Goal: Information Seeking & Learning: Learn about a topic

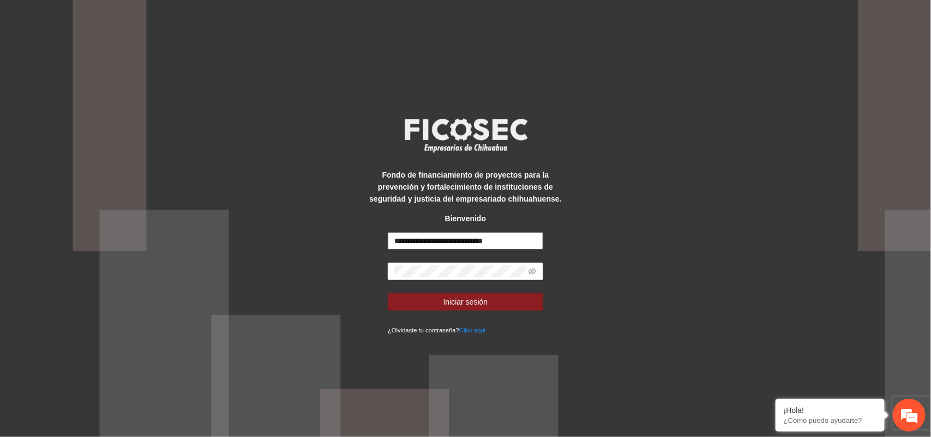
click at [425, 243] on input "**********" at bounding box center [465, 240] width 155 height 17
type input "**********"
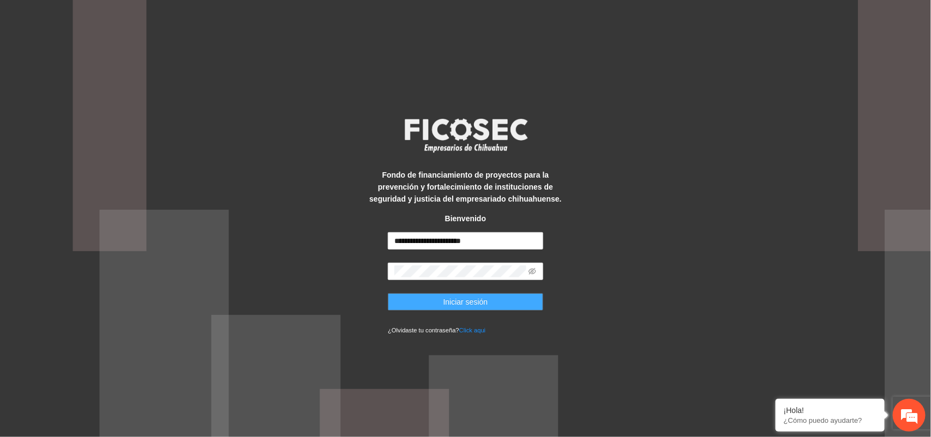
click at [492, 296] on button "Iniciar sesión" at bounding box center [465, 301] width 155 height 17
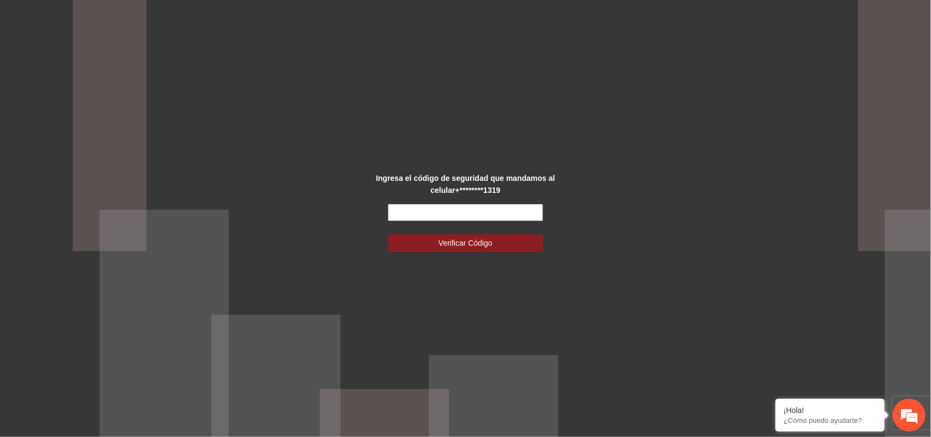
click at [512, 208] on input "text" at bounding box center [465, 212] width 155 height 17
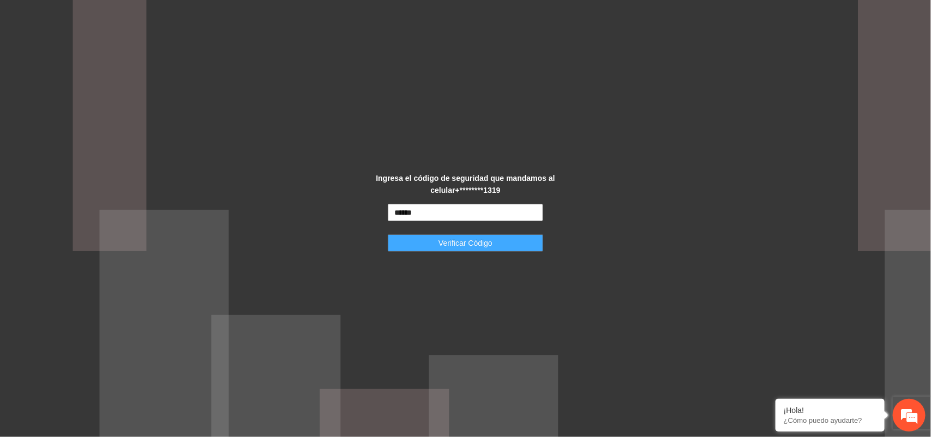
type input "******"
click at [473, 238] on span "Verificar Código" at bounding box center [465, 243] width 54 height 12
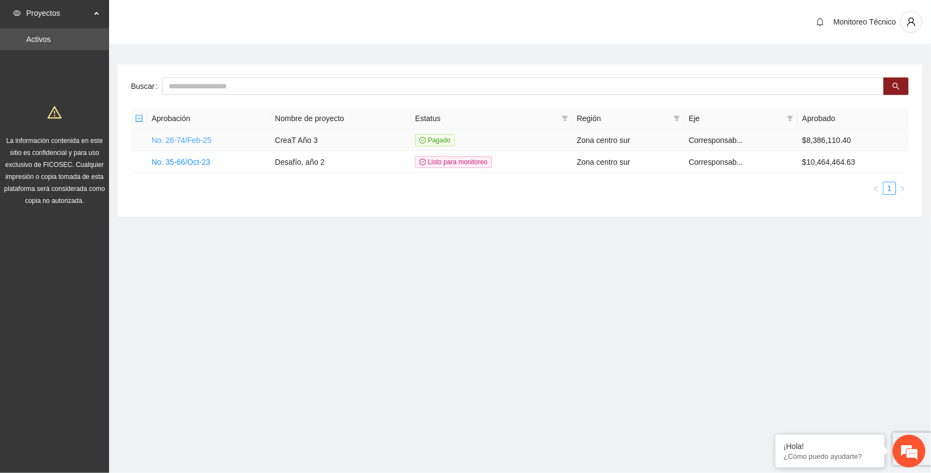
click at [175, 138] on link "No. 26-74/Feb-25" at bounding box center [182, 140] width 60 height 9
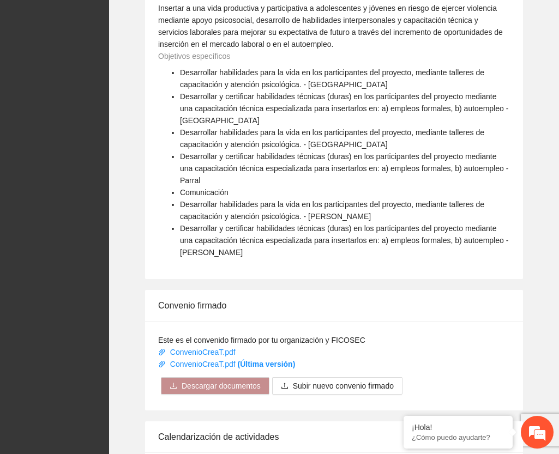
scroll to position [898, 0]
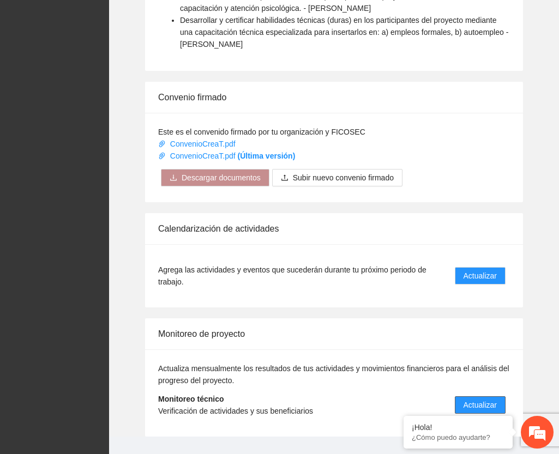
click at [487, 399] on span "Actualizar" at bounding box center [479, 405] width 33 height 12
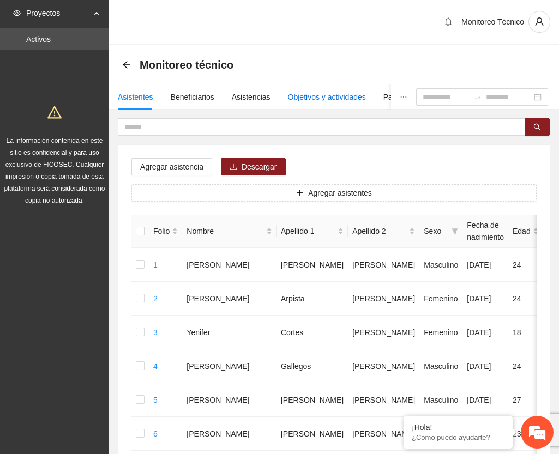
click at [306, 93] on div "Objetivos y actividades" at bounding box center [327, 97] width 78 height 12
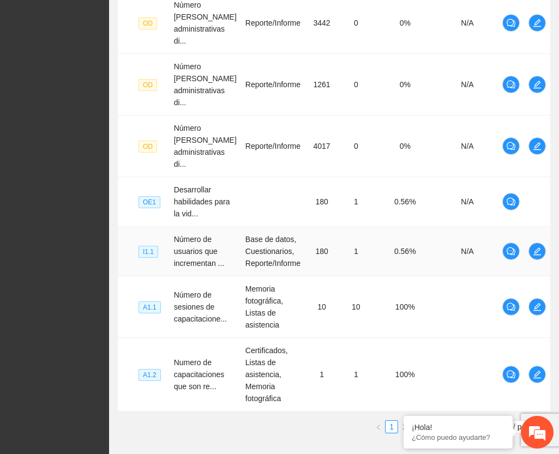
scroll to position [535, 0]
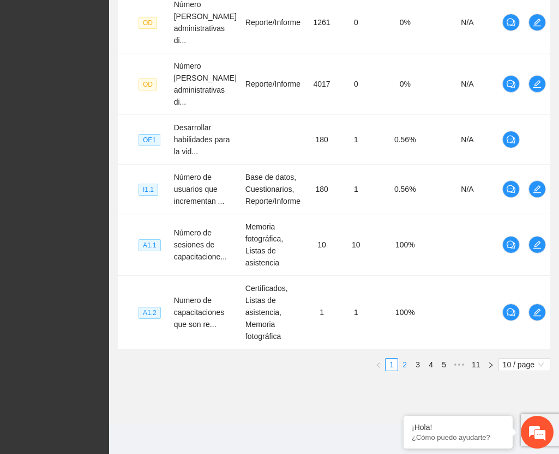
click at [404, 364] on link "2" at bounding box center [405, 365] width 12 height 12
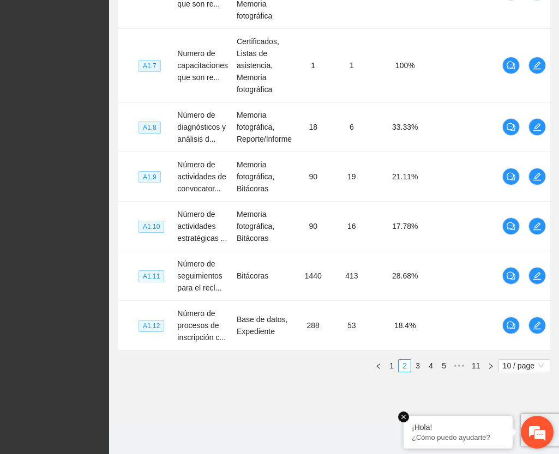
scroll to position [584, 0]
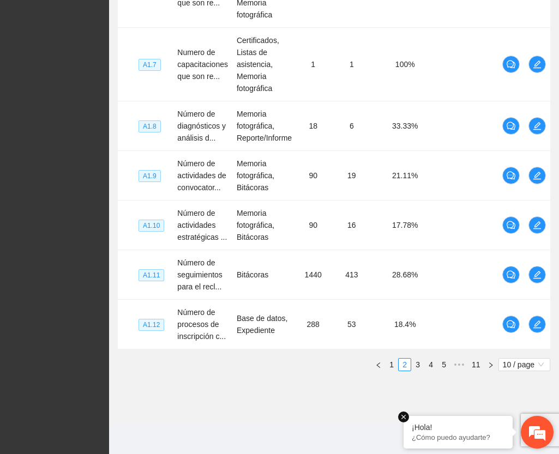
click at [405, 418] on em at bounding box center [403, 417] width 11 height 11
click at [416, 363] on link "3" at bounding box center [418, 365] width 12 height 12
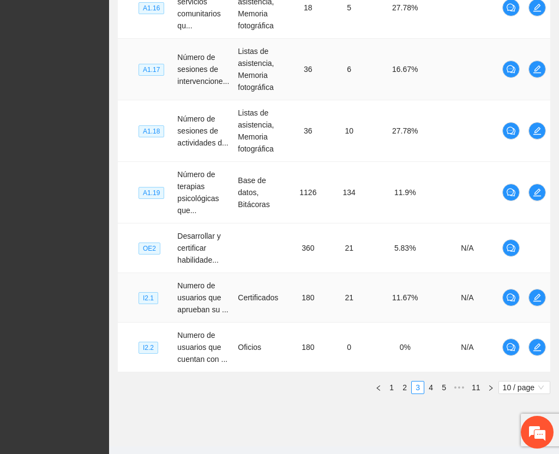
scroll to position [524, 0]
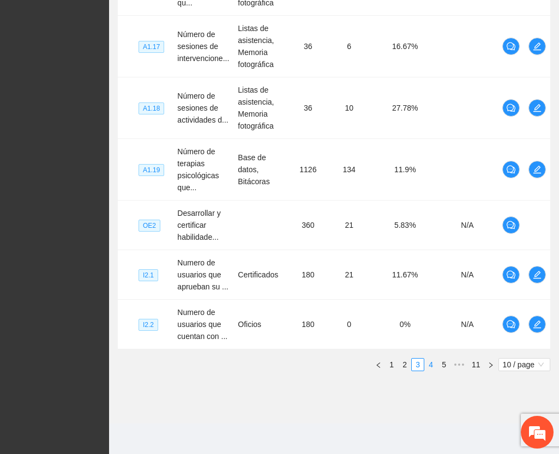
click at [432, 364] on link "4" at bounding box center [431, 365] width 12 height 12
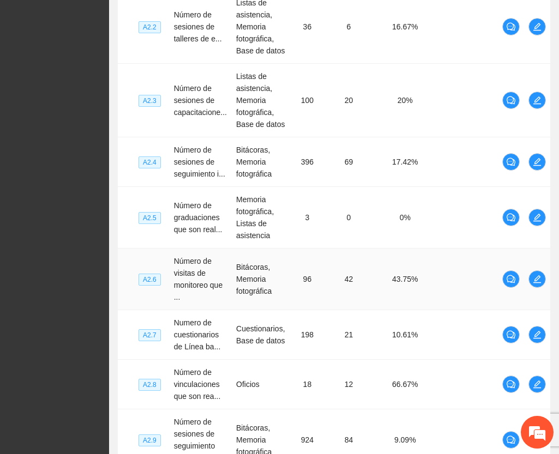
scroll to position [456, 0]
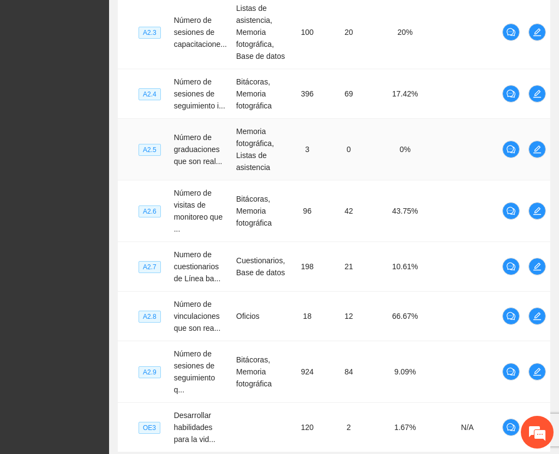
click at [463, 146] on td at bounding box center [467, 150] width 61 height 62
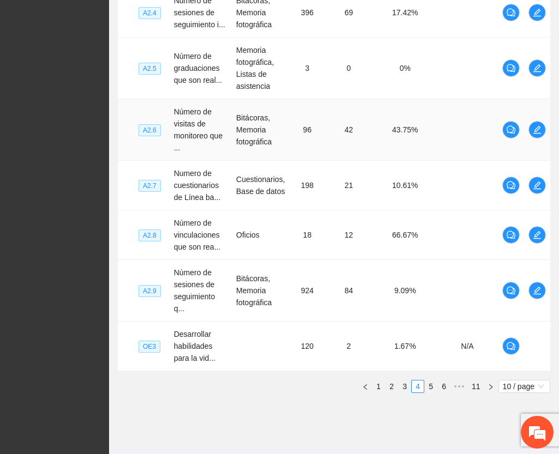
scroll to position [559, 0]
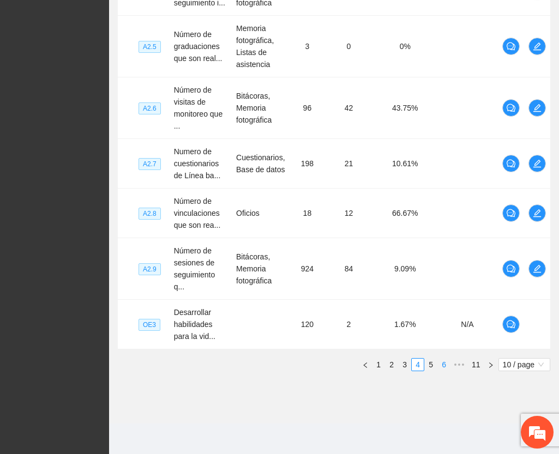
click at [442, 364] on link "6" at bounding box center [444, 365] width 12 height 12
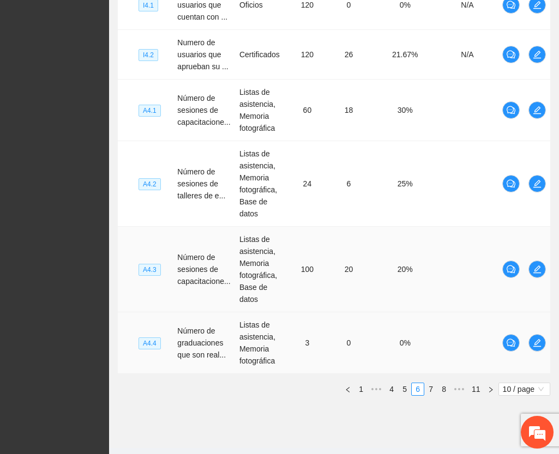
scroll to position [571, 0]
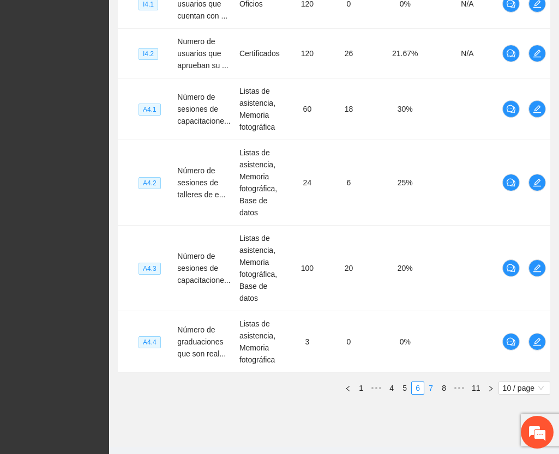
click at [431, 382] on link "7" at bounding box center [431, 388] width 12 height 12
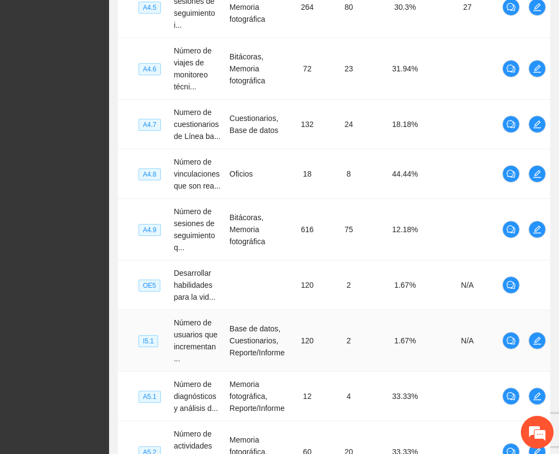
scroll to position [535, 0]
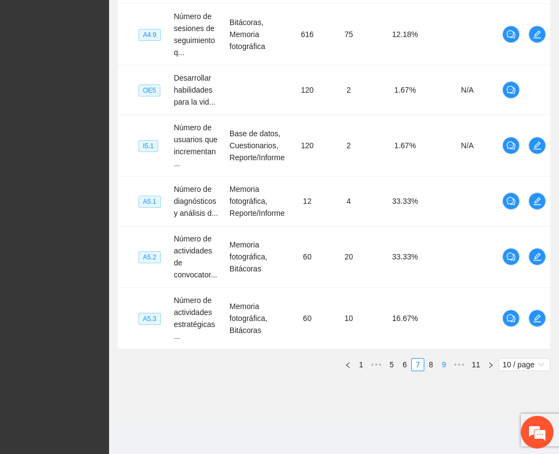
click at [443, 364] on link "9" at bounding box center [444, 365] width 12 height 12
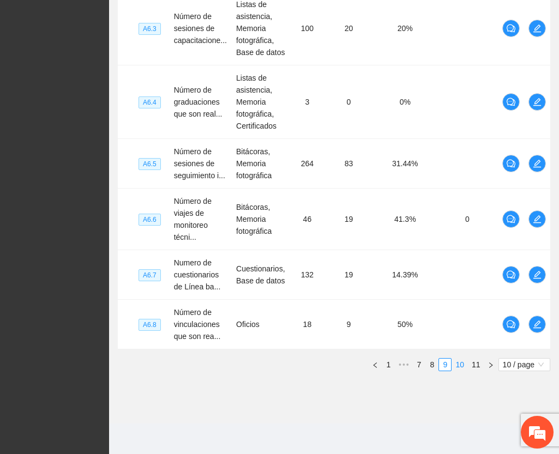
click at [463, 363] on link "10" at bounding box center [459, 365] width 15 height 12
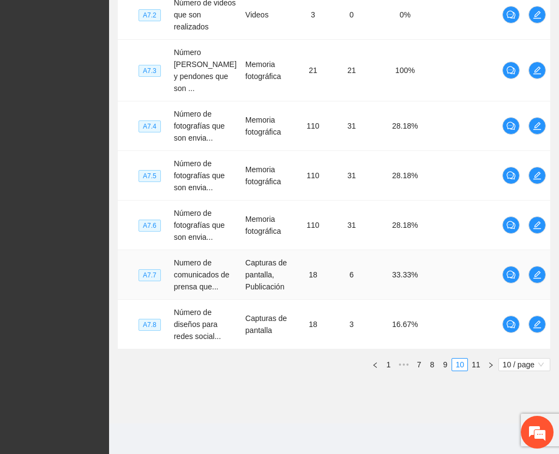
scroll to position [541, 0]
click at [472, 363] on link "11" at bounding box center [475, 365] width 15 height 12
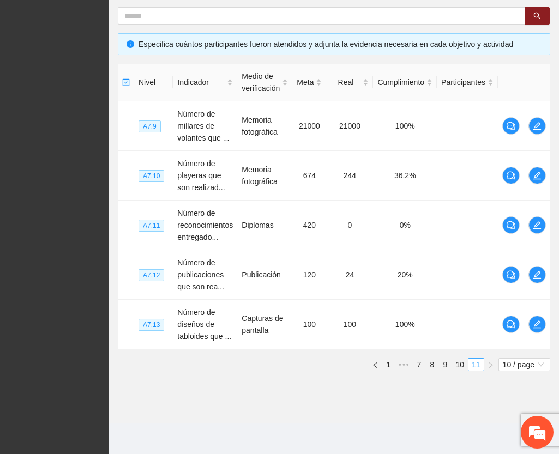
scroll to position [215, 0]
click at [535, 276] on icon "edit" at bounding box center [537, 275] width 8 height 8
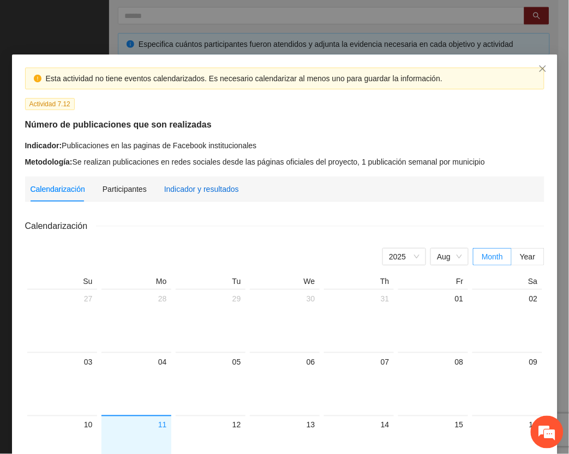
click at [192, 186] on div "Indicador y resultados" at bounding box center [201, 189] width 75 height 12
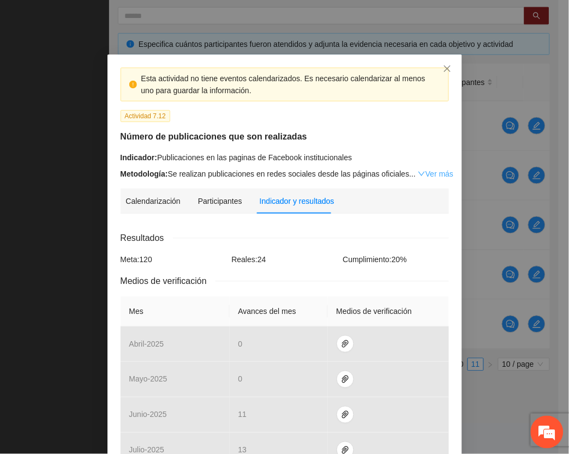
click at [429, 170] on link "Ver más" at bounding box center [435, 174] width 35 height 9
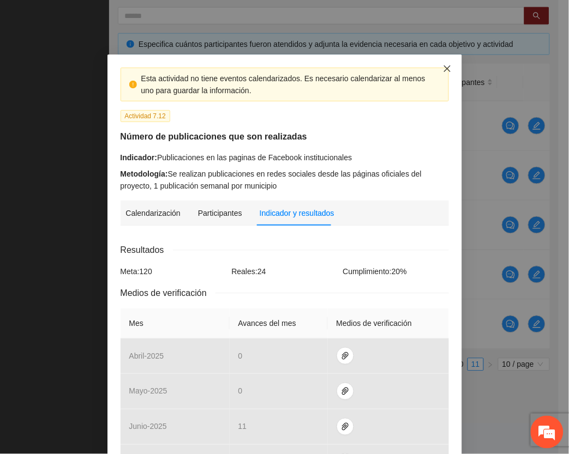
click at [443, 69] on icon "close" at bounding box center [447, 68] width 9 height 9
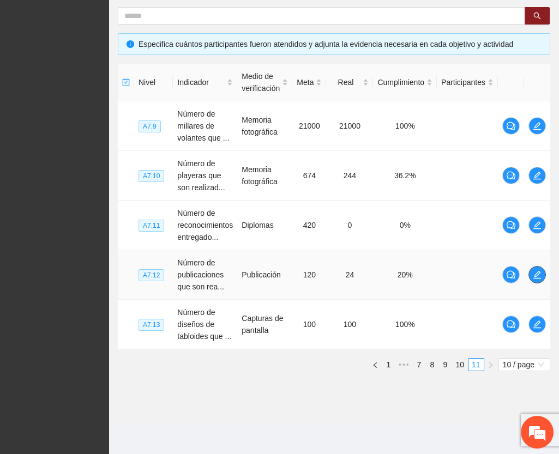
click at [539, 271] on icon "edit" at bounding box center [537, 275] width 8 height 8
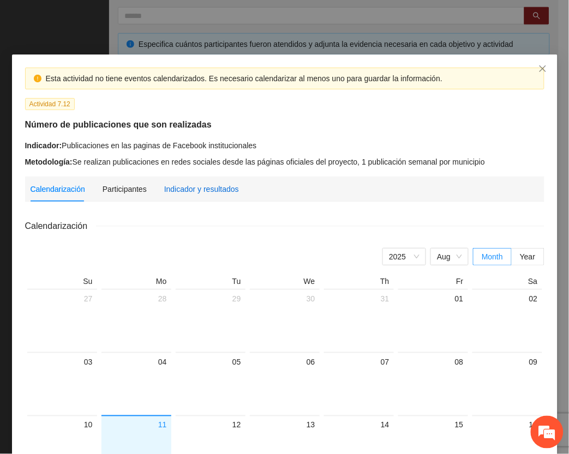
click at [211, 192] on div "Indicador y resultados" at bounding box center [201, 189] width 75 height 12
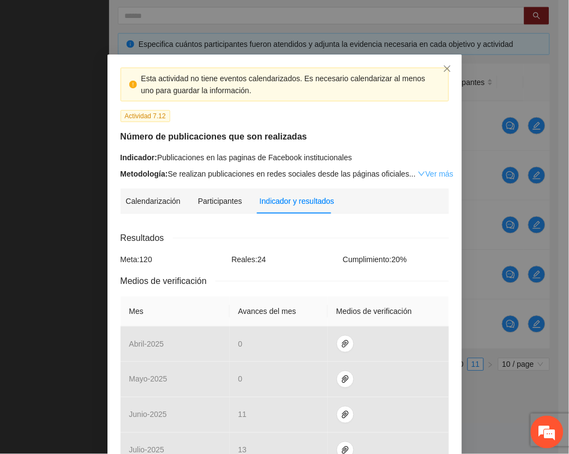
click at [429, 173] on link "Ver más" at bounding box center [435, 174] width 35 height 9
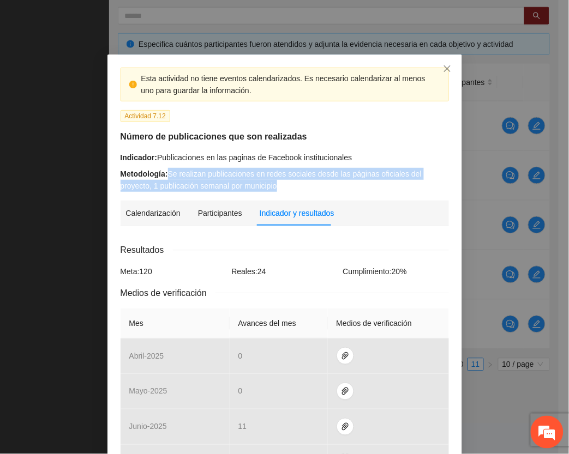
drag, startPoint x: 164, startPoint y: 174, endPoint x: 274, endPoint y: 184, distance: 111.1
click at [274, 184] on div "Metodología: Se realizan publicaciones en redes sociales desde las páginas ofic…" at bounding box center [284, 180] width 328 height 24
copy div "Se realizan publicaciones en redes sociales desde las páginas oficiales del pro…"
click at [443, 65] on icon "close" at bounding box center [447, 68] width 9 height 9
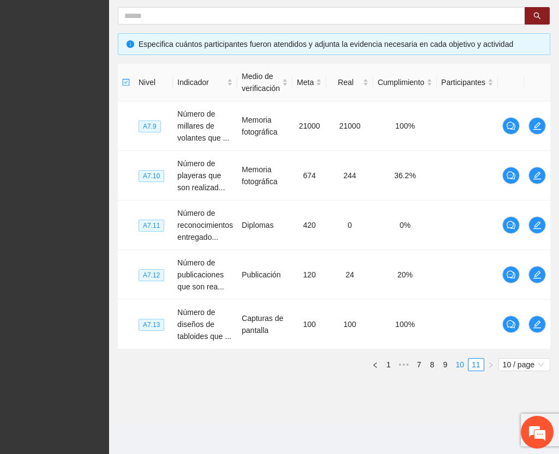
click at [458, 363] on link "10" at bounding box center [459, 365] width 15 height 12
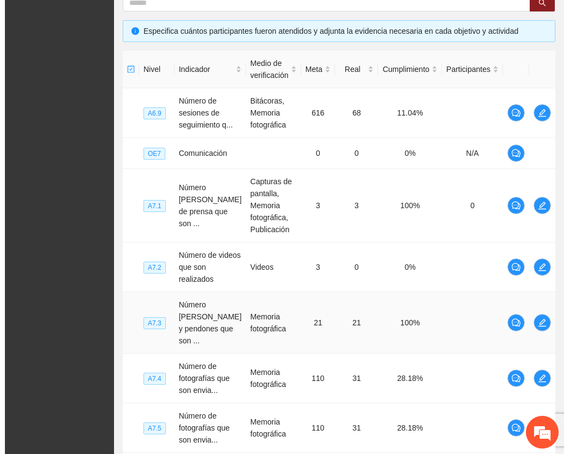
scroll to position [541, 0]
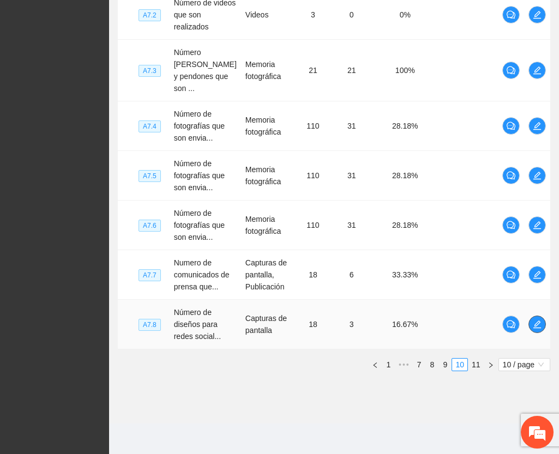
click at [538, 325] on icon "edit" at bounding box center [537, 324] width 9 height 9
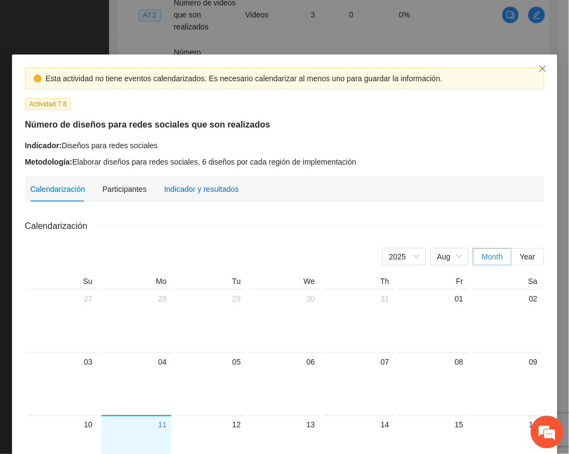
click at [219, 188] on div "Indicador y resultados" at bounding box center [201, 189] width 75 height 12
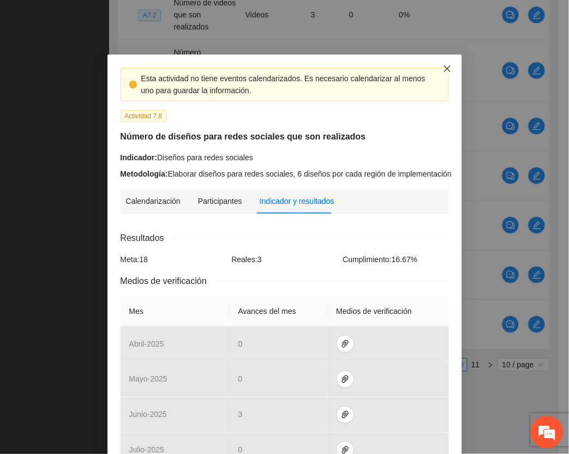
click at [443, 68] on icon "close" at bounding box center [446, 68] width 7 height 7
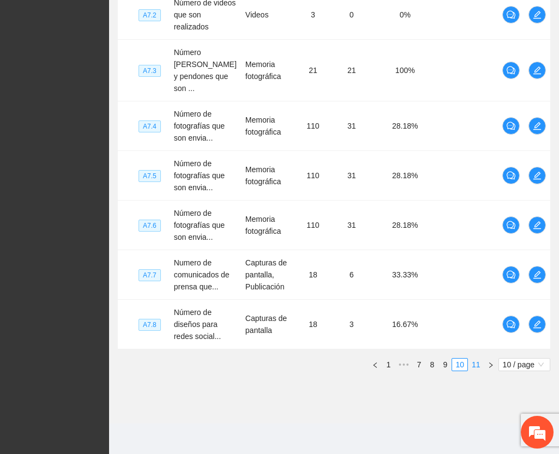
click at [475, 366] on link "11" at bounding box center [475, 365] width 15 height 12
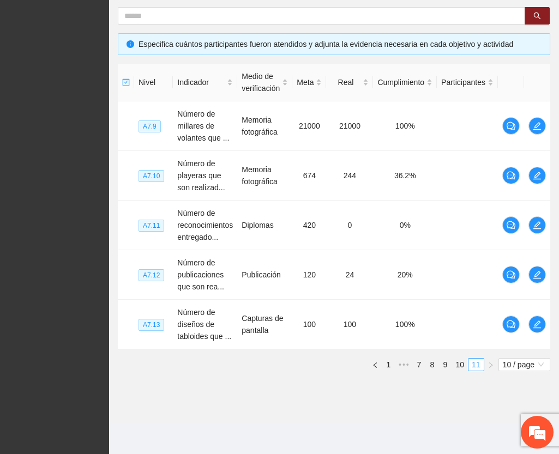
scroll to position [215, 0]
click at [541, 225] on span "edit" at bounding box center [537, 225] width 16 height 9
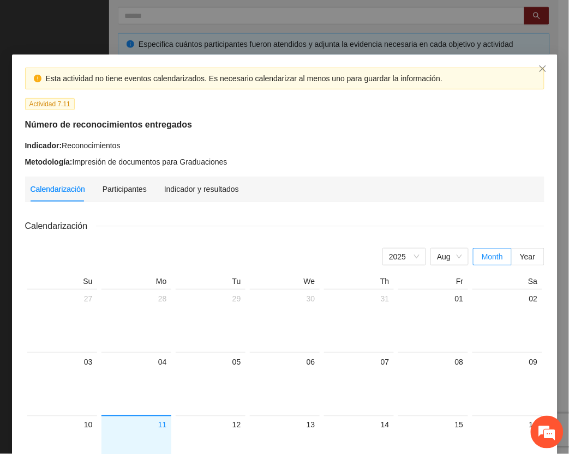
click at [224, 161] on div "Metodología: Impresión de documentos para Graduaciones" at bounding box center [284, 162] width 519 height 12
drag, startPoint x: 20, startPoint y: 162, endPoint x: 236, endPoint y: 161, distance: 215.3
click at [236, 161] on div "Metodología: Impresión de documentos para Graduaciones" at bounding box center [284, 162] width 519 height 12
copy div "Metodología: Impresión de documentos para Graduaciones"
click at [205, 189] on div "Indicador y resultados" at bounding box center [201, 189] width 75 height 12
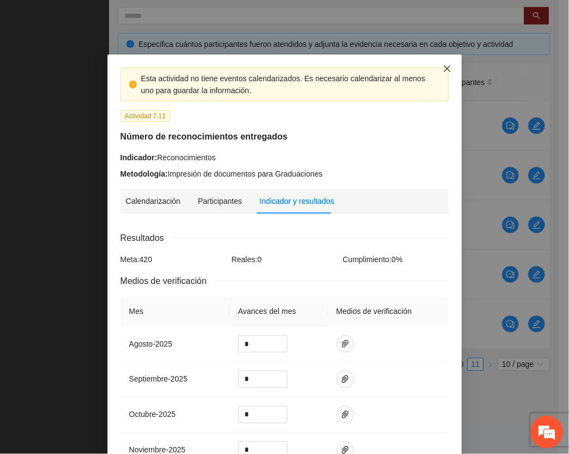
click at [443, 66] on icon "close" at bounding box center [447, 68] width 9 height 9
